Goal: Information Seeking & Learning: Learn about a topic

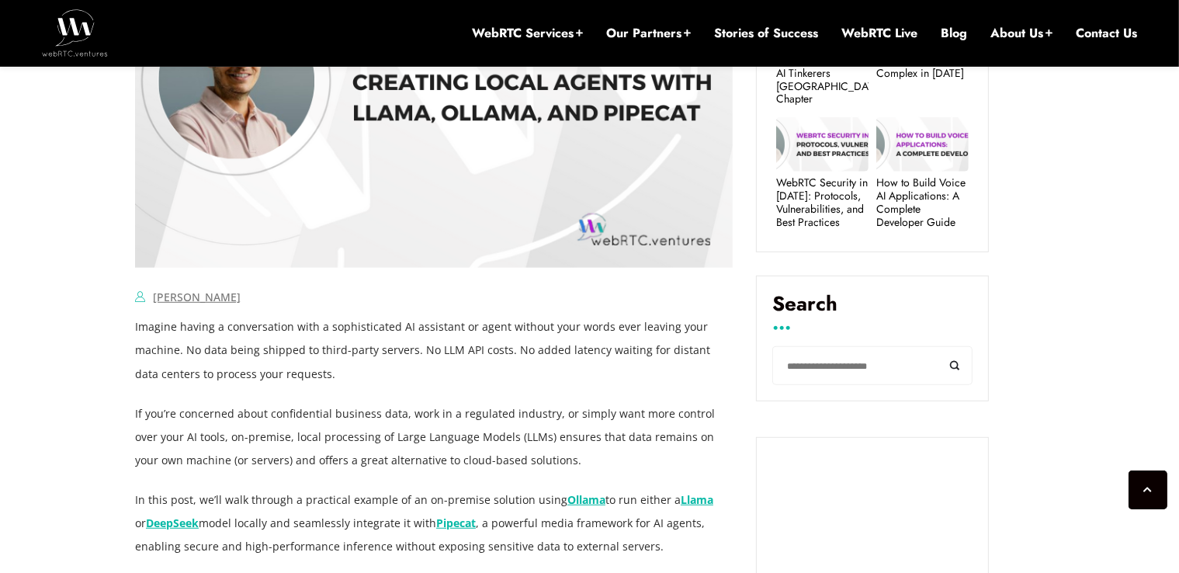
scroll to position [896, 0]
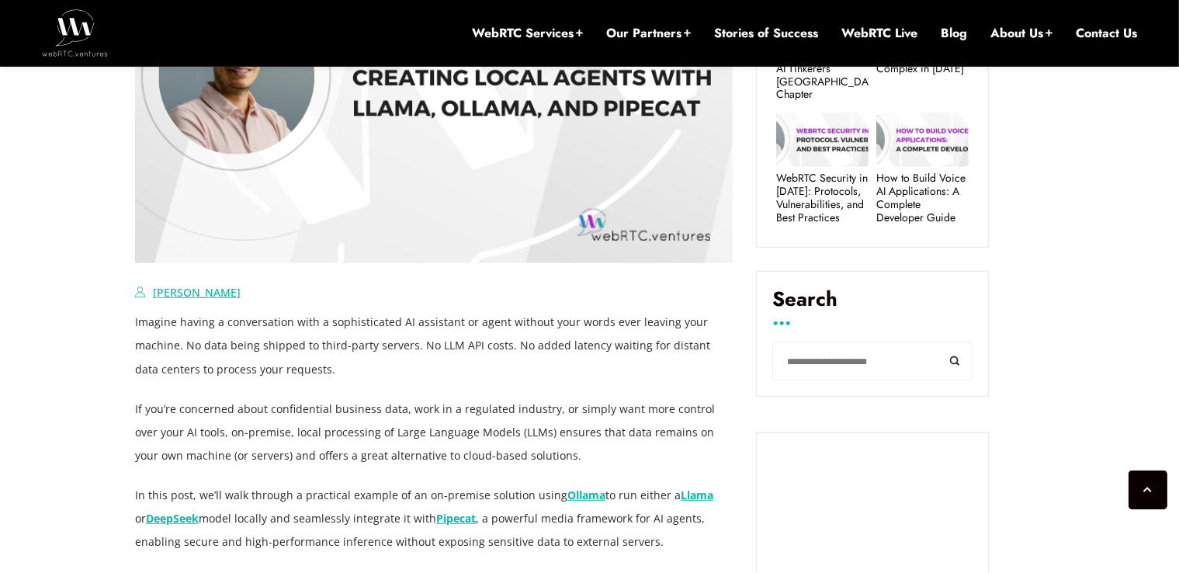
click at [202, 287] on link "[PERSON_NAME]" at bounding box center [197, 292] width 88 height 15
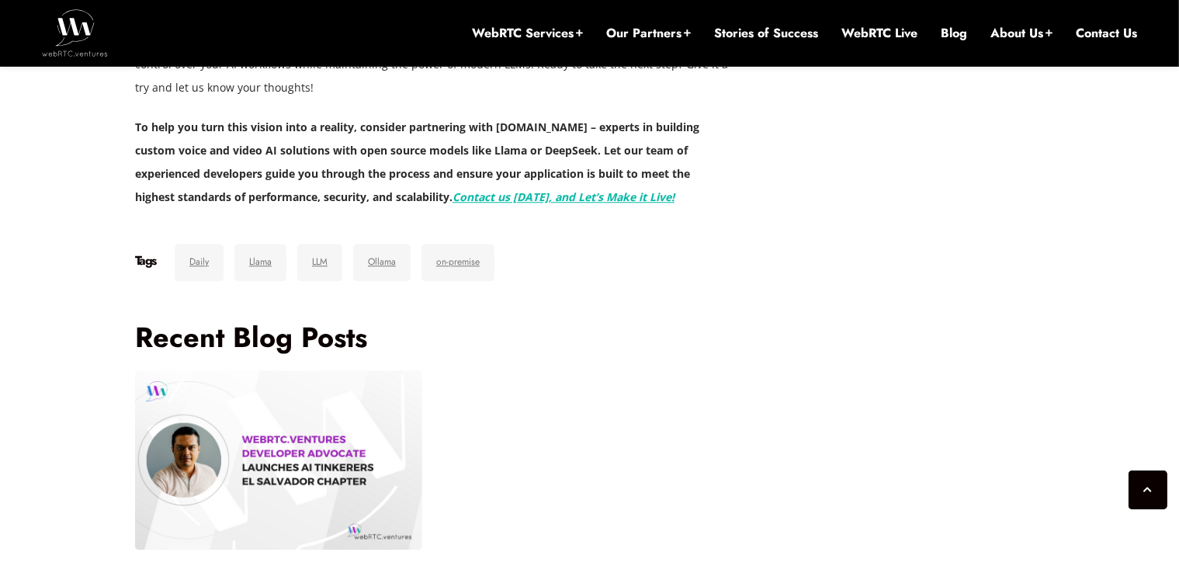
scroll to position [4193, 0]
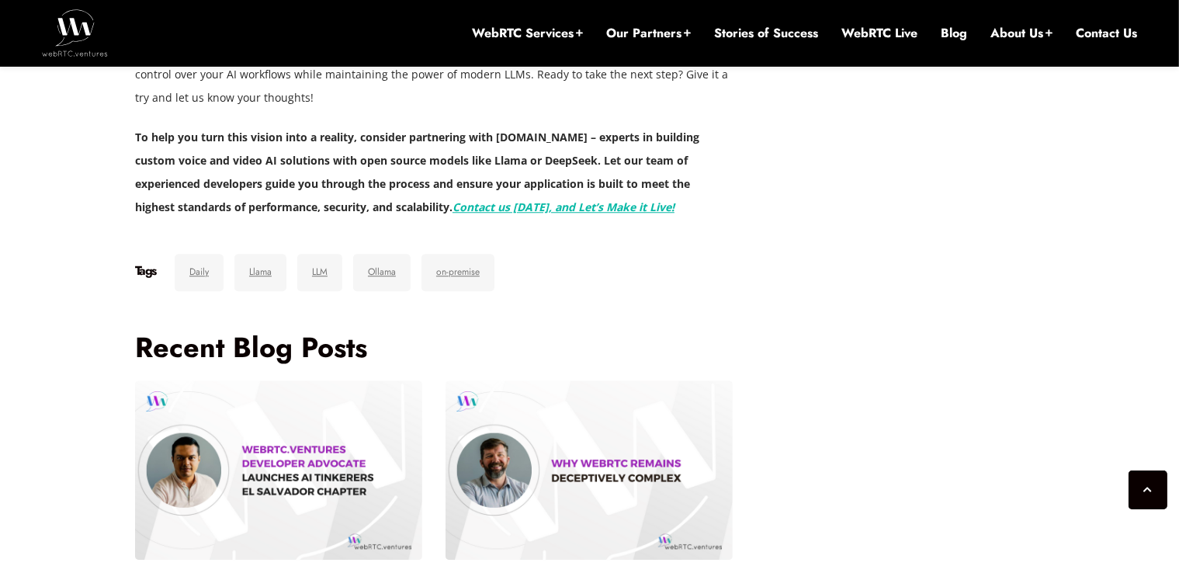
click at [422, 274] on link "on-premise" at bounding box center [458, 272] width 73 height 37
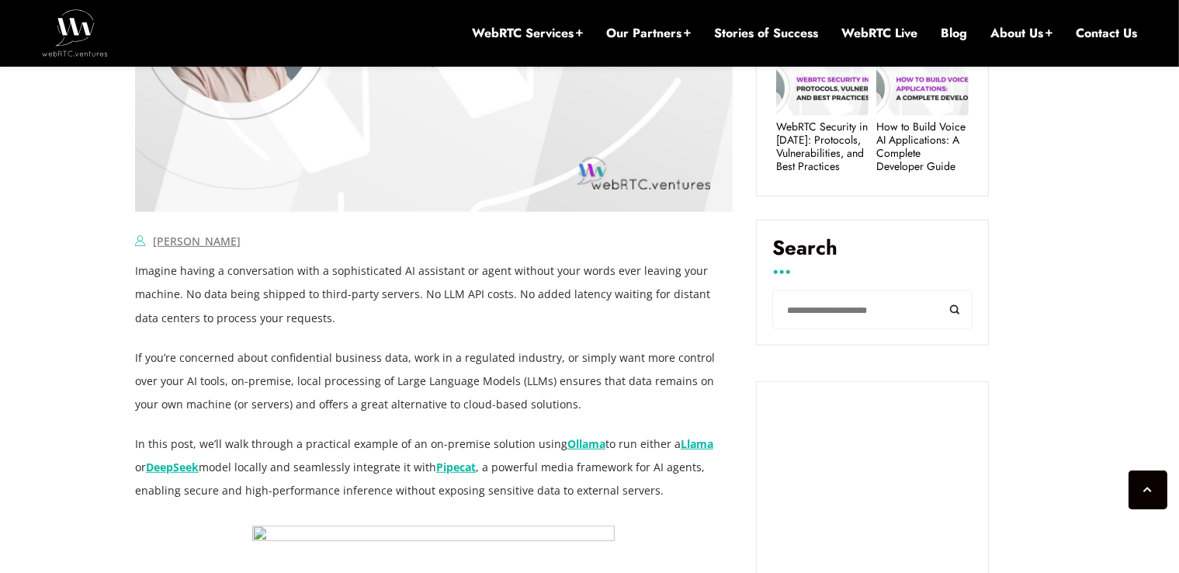
scroll to position [946, 0]
click at [182, 239] on link "[PERSON_NAME]" at bounding box center [197, 241] width 88 height 15
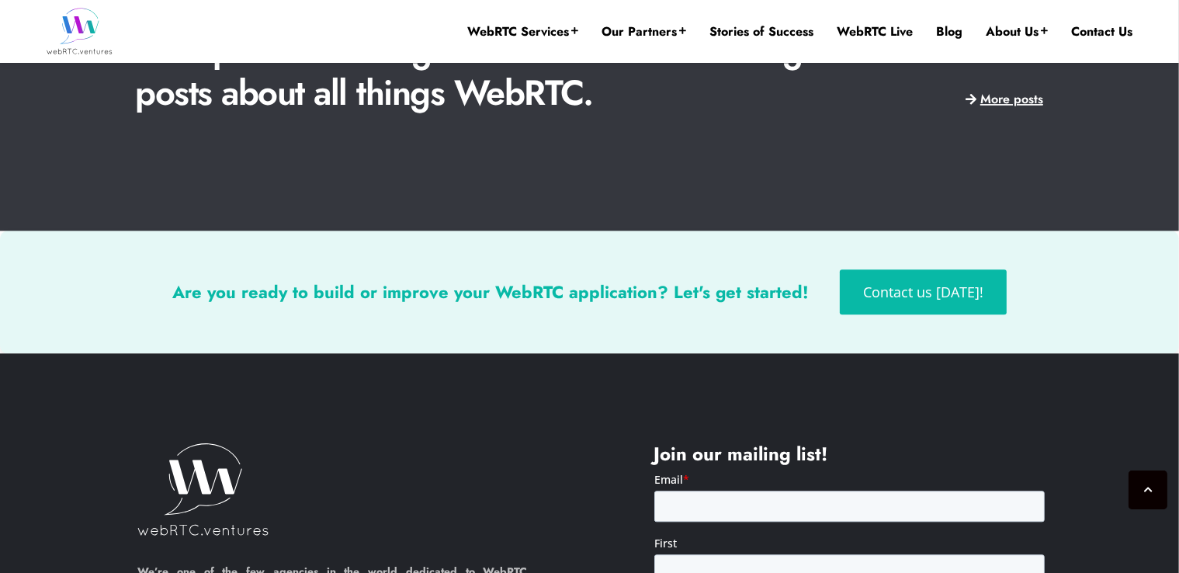
scroll to position [3963, 0]
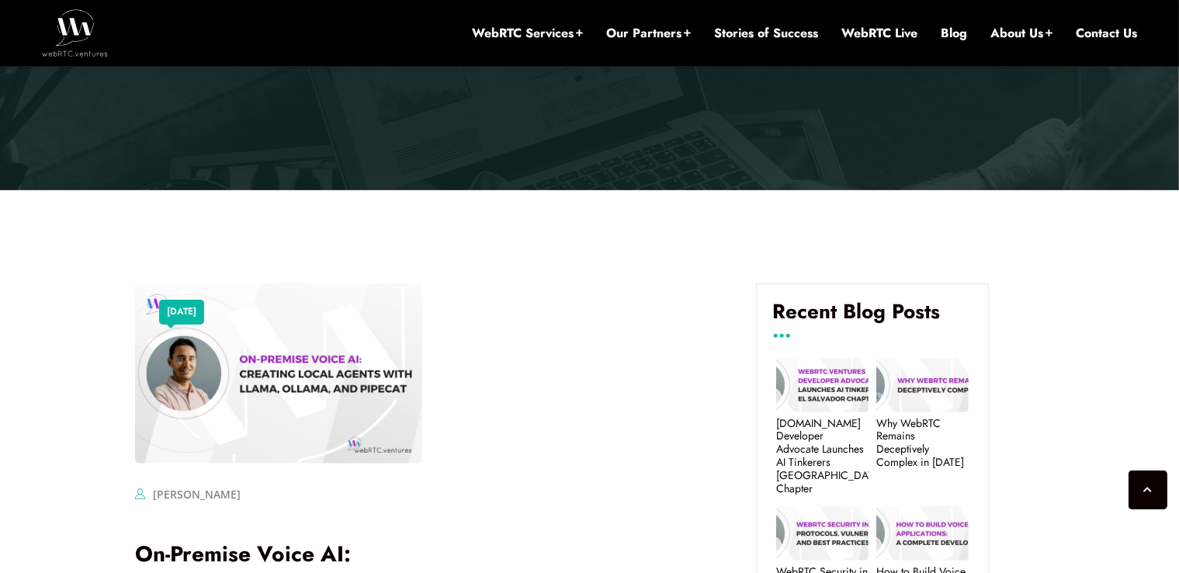
scroll to position [342, 0]
